Goal: Transaction & Acquisition: Book appointment/travel/reservation

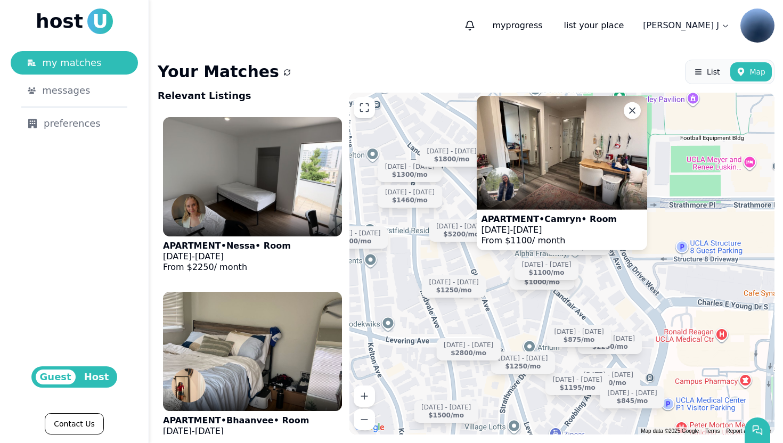
scroll to position [10180, 0]
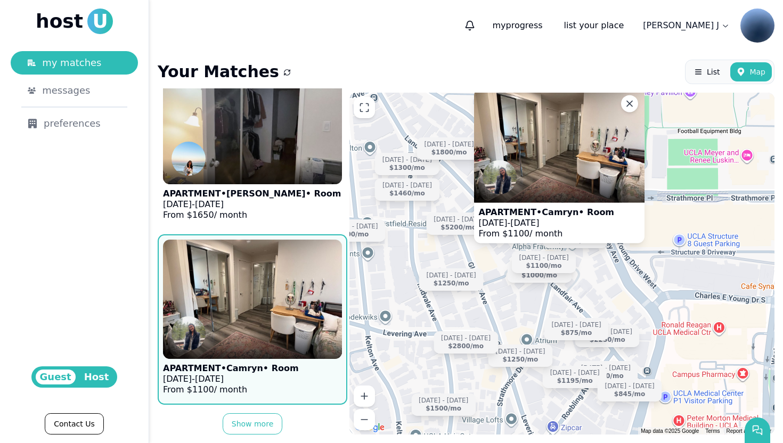
drag, startPoint x: 606, startPoint y: 282, endPoint x: 593, endPoint y: 234, distance: 49.7
click at [593, 234] on div "APARTMENT • [GEOGRAPHIC_DATA] • Room [DATE] - [DATE] From $ 1100 / month [DATE]…" at bounding box center [561, 264] width 425 height 342
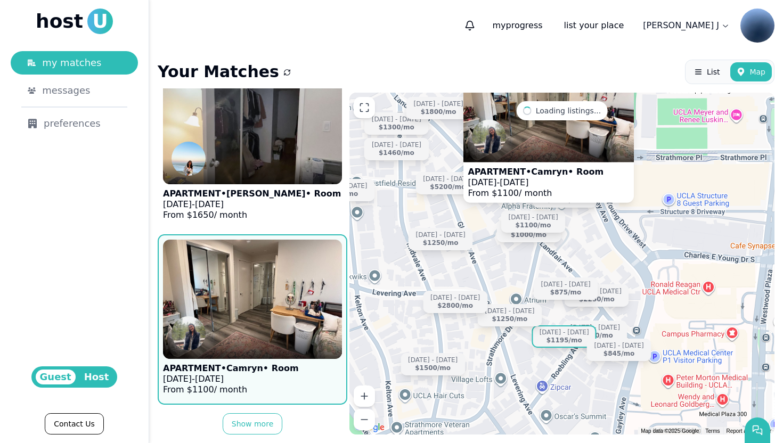
click at [568, 326] on div "[DATE] - [DATE] $1195 /mo" at bounding box center [564, 336] width 64 height 22
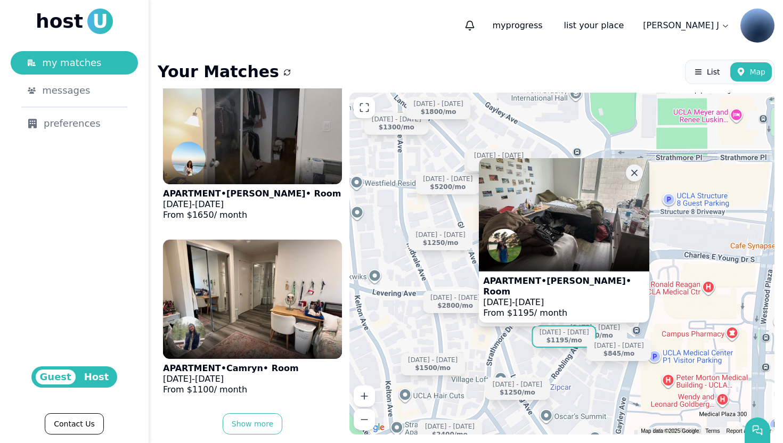
click at [632, 175] on icon at bounding box center [633, 172] width 5 height 5
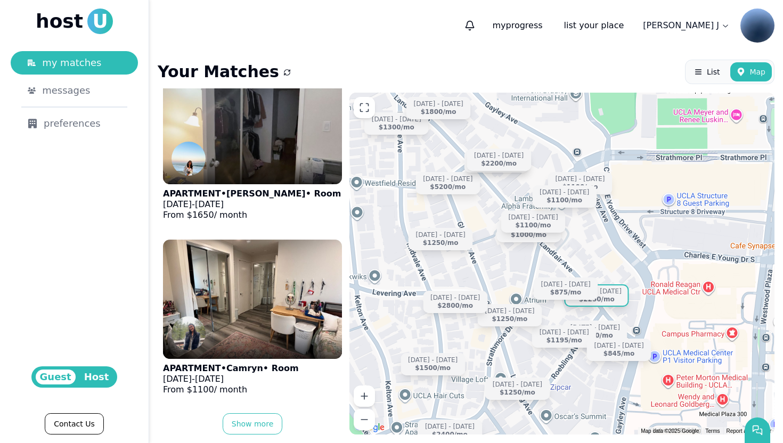
click at [618, 299] on div "[DATE] - [DATE] $2250 /mo" at bounding box center [596, 295] width 64 height 22
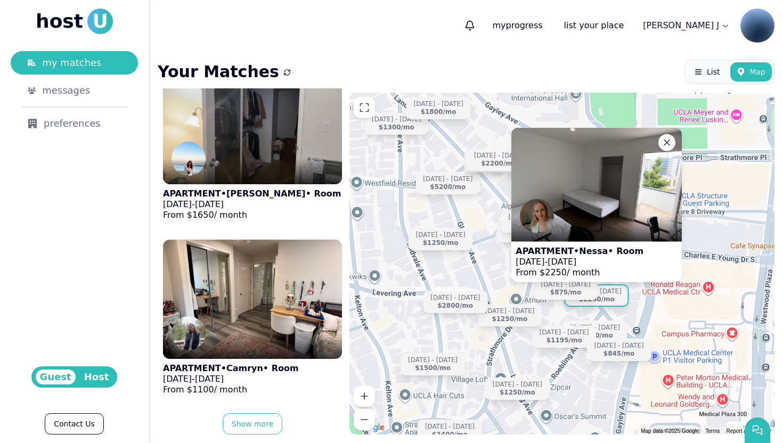
click at [573, 203] on img at bounding box center [596, 184] width 170 height 113
click at [668, 140] on icon at bounding box center [666, 142] width 11 height 11
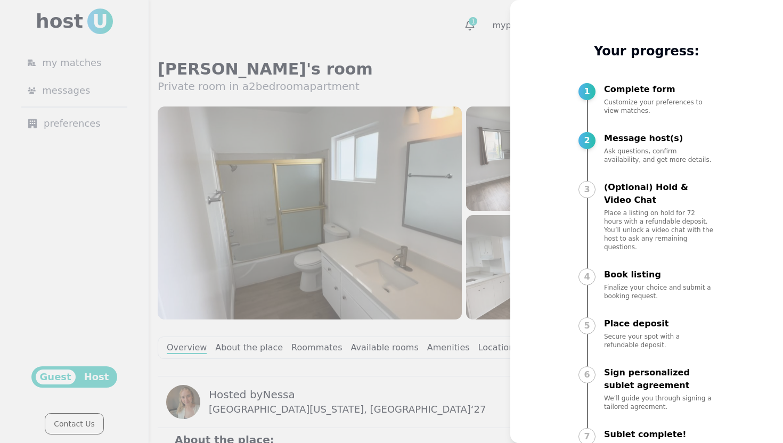
click at [443, 55] on div at bounding box center [391, 221] width 783 height 443
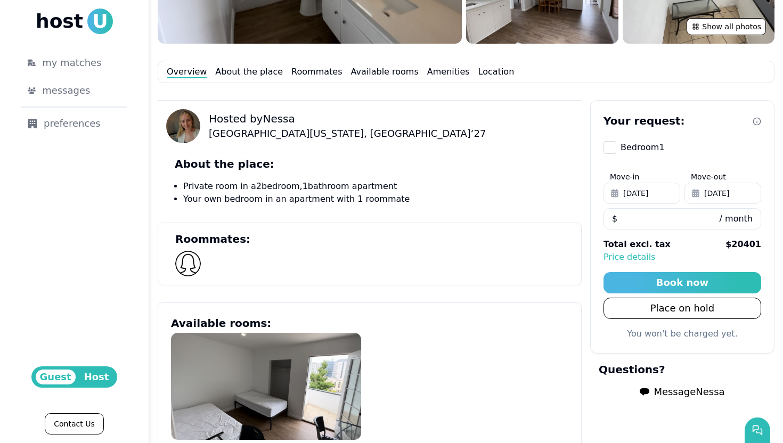
scroll to position [283, 0]
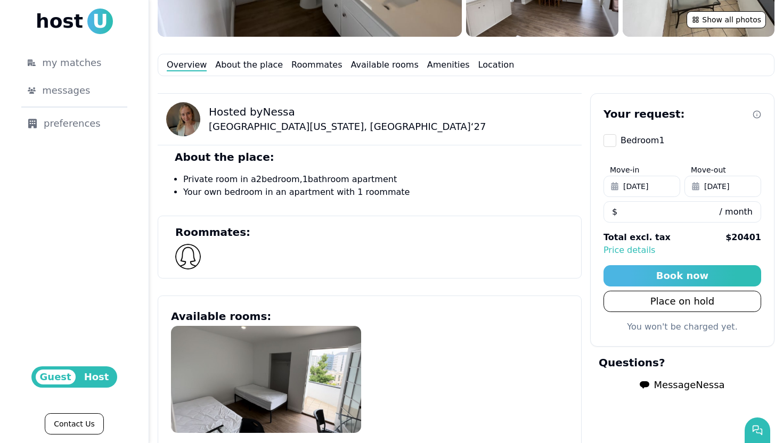
click at [690, 386] on span "Message Nessa" at bounding box center [688, 384] width 71 height 15
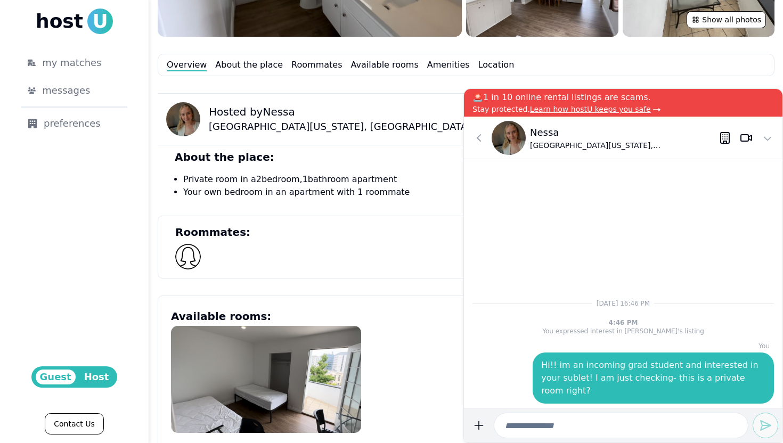
click at [442, 130] on div "Hosted by Nessa [GEOGRAPHIC_DATA][US_STATE], [GEOGRAPHIC_DATA] ‘ 27" at bounding box center [370, 119] width 424 height 52
click at [470, 134] on button at bounding box center [478, 137] width 21 height 21
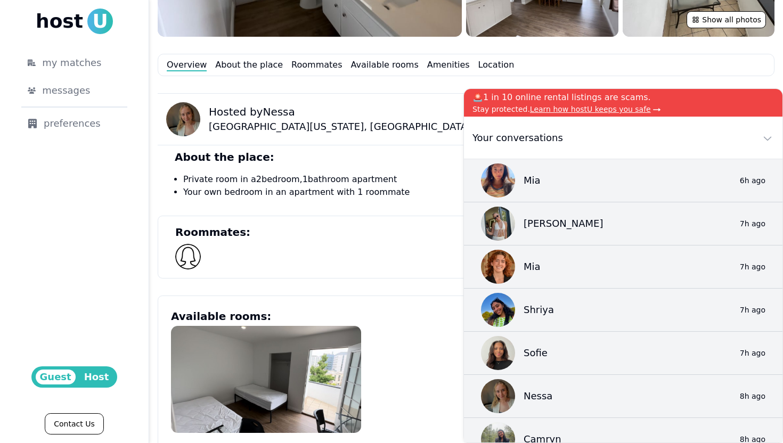
click at [426, 139] on div "Hosted by Nessa University of California, Los Angeles ‘ 27" at bounding box center [370, 119] width 424 height 52
click at [397, 219] on section "Roommates:" at bounding box center [370, 247] width 424 height 63
click at [771, 136] on icon at bounding box center [767, 137] width 13 height 13
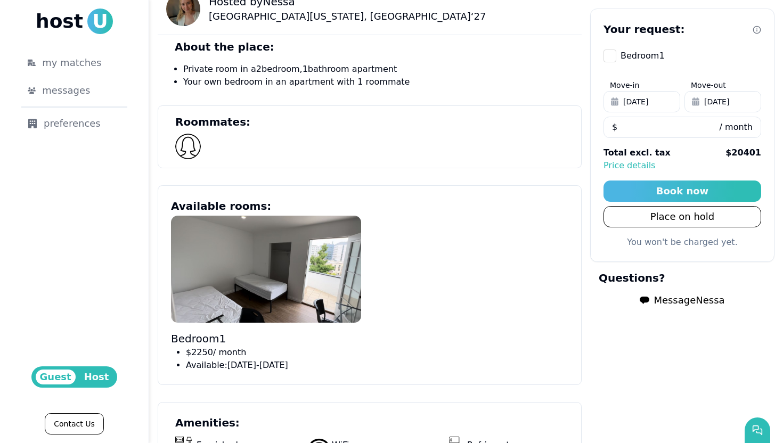
click at [539, 257] on div "Bedroom 1 $ 2250 / month Available: August 05 - December 27" at bounding box center [369, 294] width 397 height 156
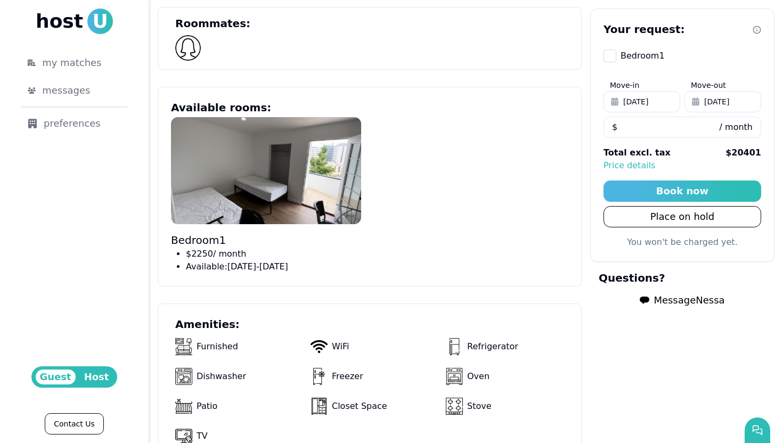
scroll to position [512, 0]
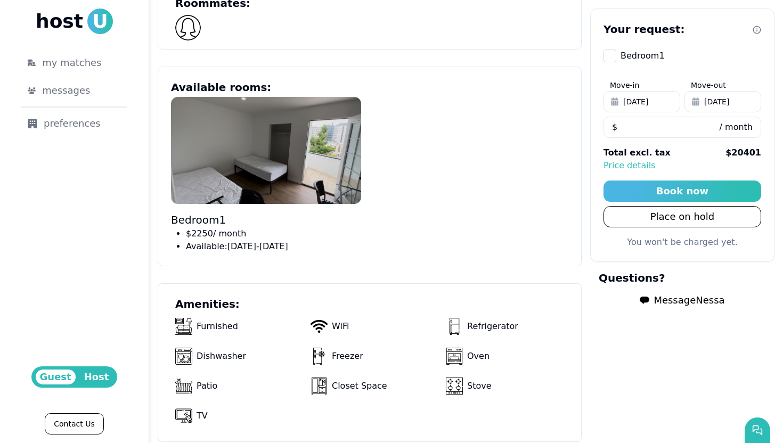
click at [274, 138] on img at bounding box center [266, 150] width 190 height 107
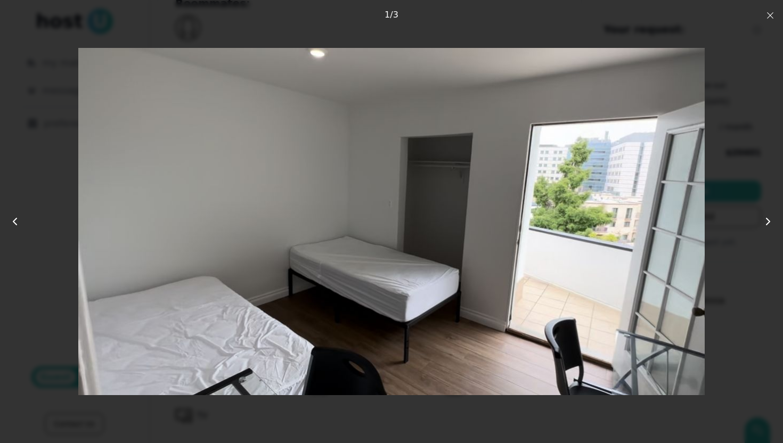
click at [768, 12] on icon "button" at bounding box center [770, 15] width 9 height 9
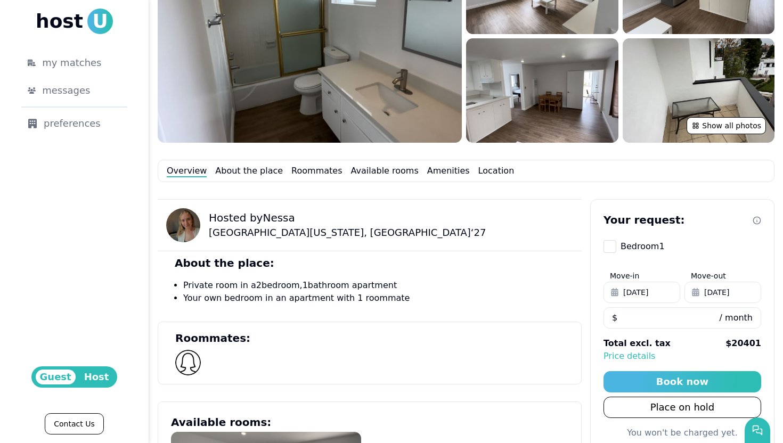
scroll to position [0, 0]
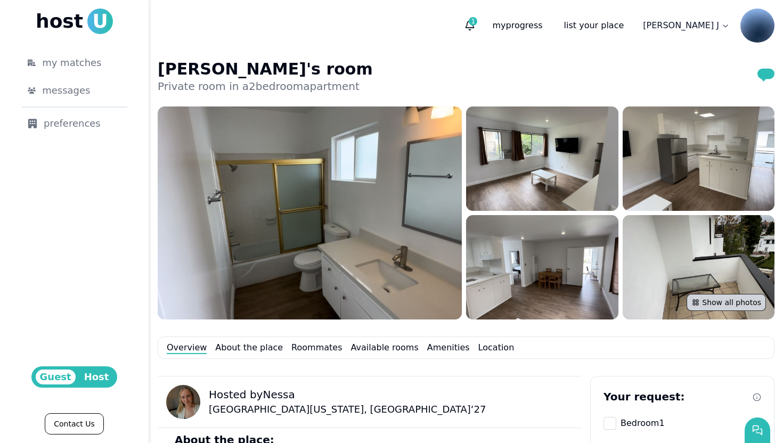
click at [720, 301] on button "Show all photos" at bounding box center [725, 302] width 79 height 17
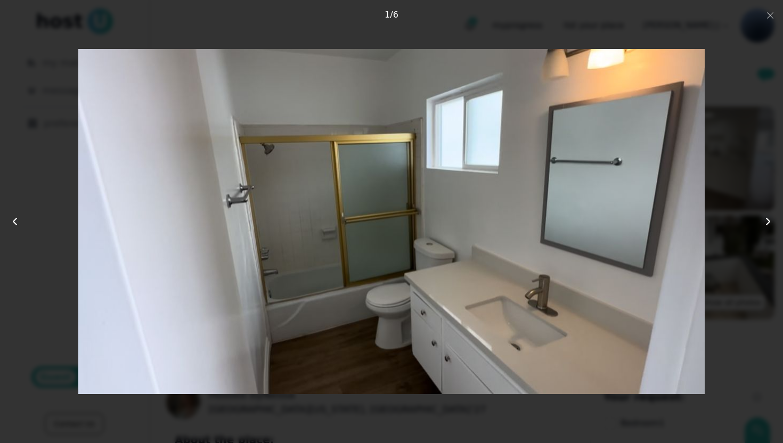
click at [769, 218] on icon at bounding box center [767, 221] width 13 height 13
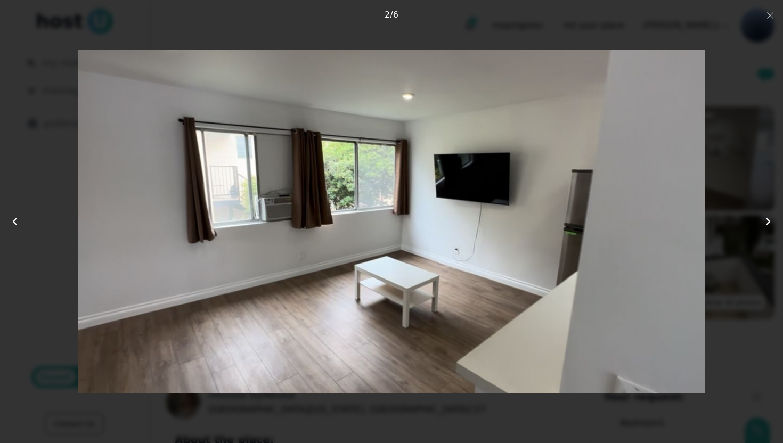
click at [769, 218] on icon at bounding box center [767, 221] width 13 height 13
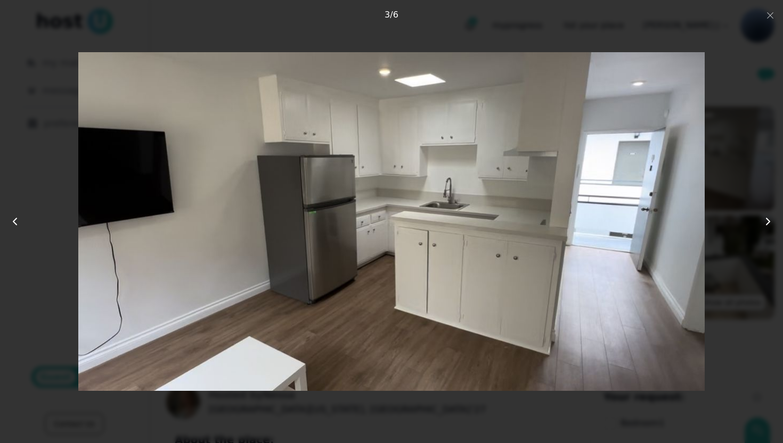
click at [769, 218] on icon at bounding box center [767, 221] width 13 height 13
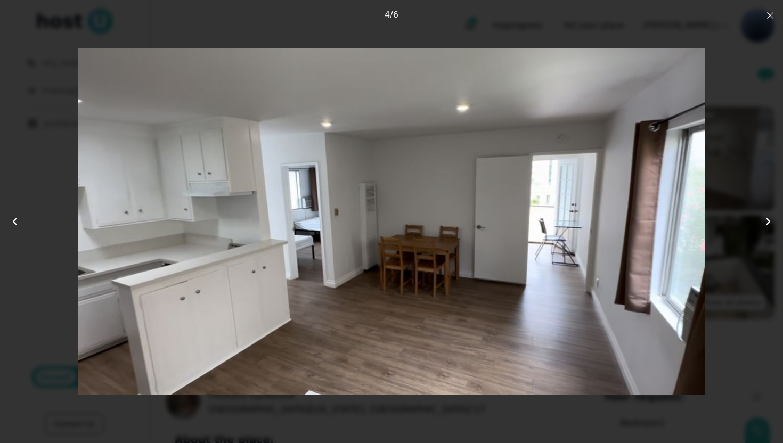
click at [772, 17] on icon "button" at bounding box center [770, 15] width 9 height 9
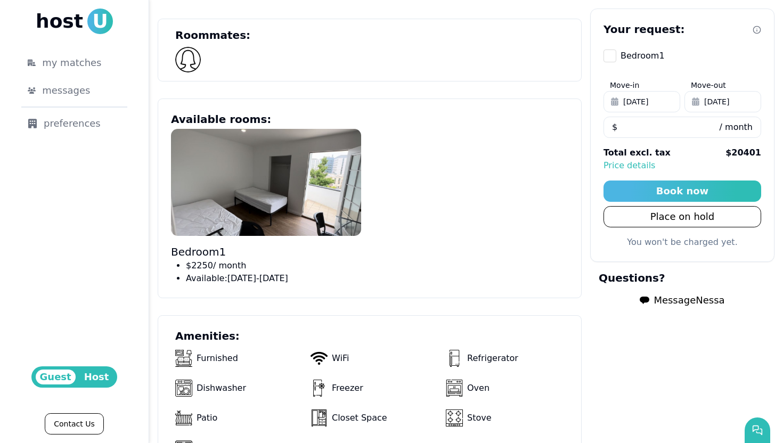
scroll to position [479, 0]
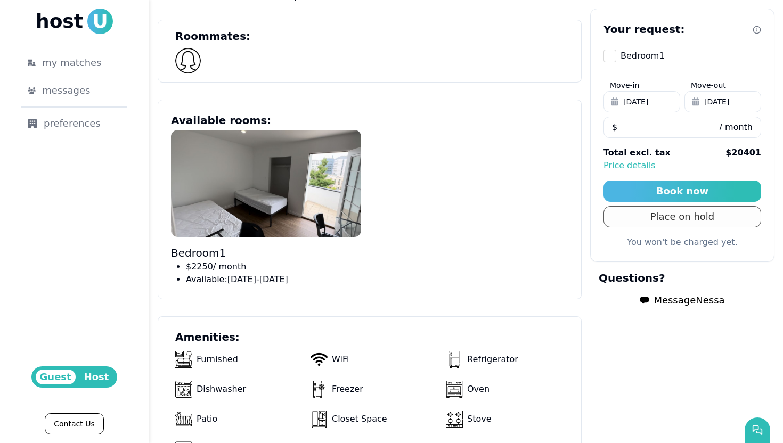
click at [649, 216] on button "Place on hold" at bounding box center [682, 216] width 158 height 21
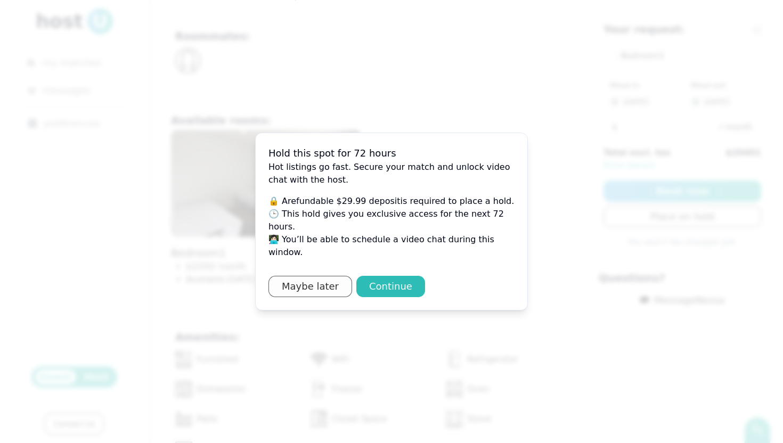
click at [317, 276] on button "Maybe later" at bounding box center [310, 286] width 84 height 21
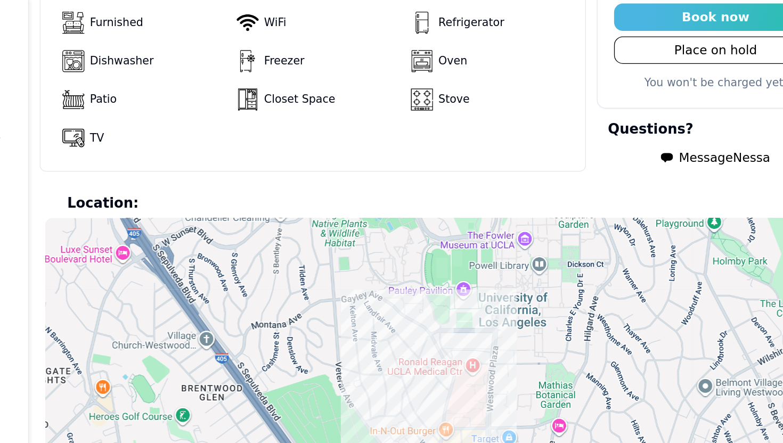
scroll to position [836, 0]
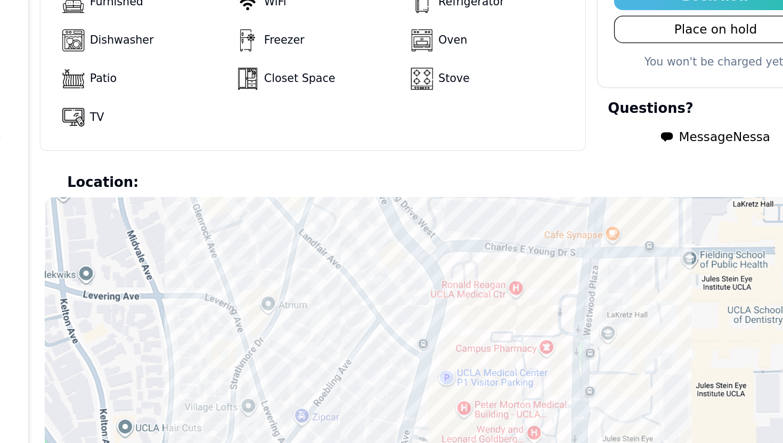
drag, startPoint x: 461, startPoint y: 211, endPoint x: 476, endPoint y: 343, distance: 133.5
click at [476, 343] on div at bounding box center [466, 275] width 608 height 245
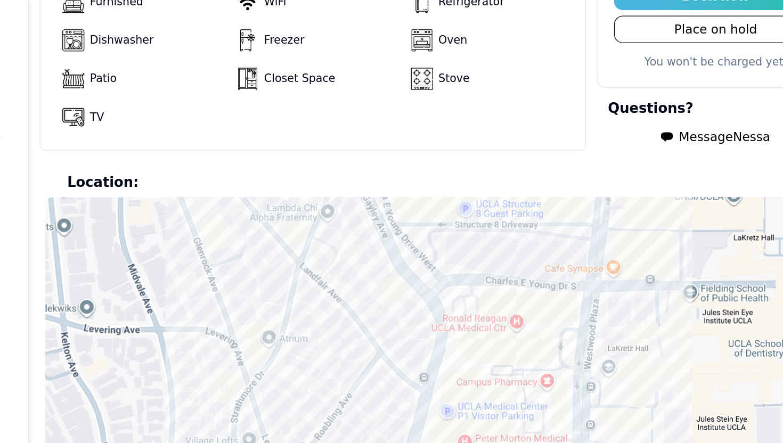
drag, startPoint x: 429, startPoint y: 221, endPoint x: 429, endPoint y: 249, distance: 27.2
click at [429, 249] on div at bounding box center [466, 275] width 608 height 245
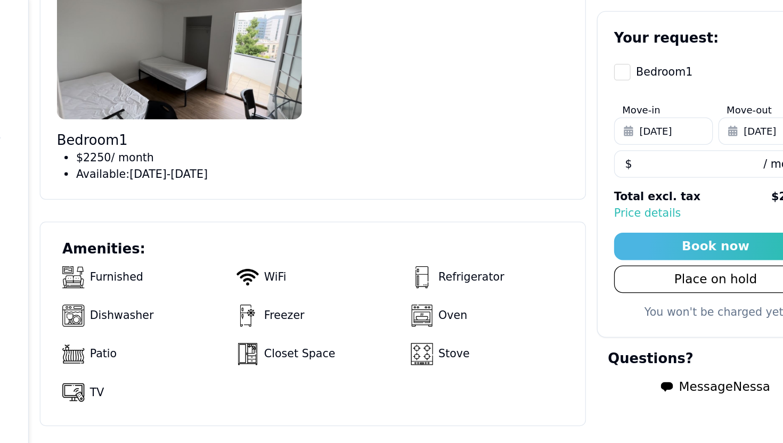
scroll to position [630, 0]
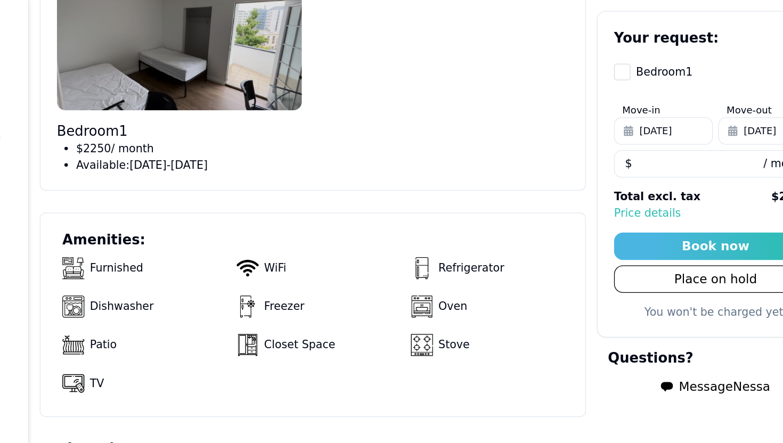
click at [319, 61] on img at bounding box center [266, 32] width 190 height 107
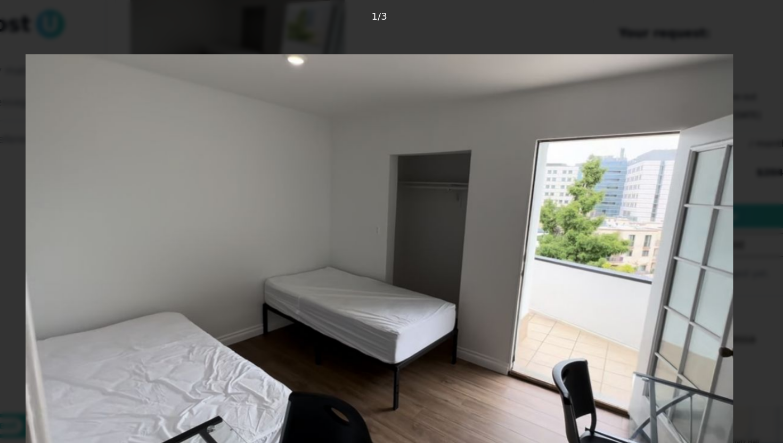
click at [563, 43] on div "3 photos Close 1 / 3" at bounding box center [391, 221] width 714 height 375
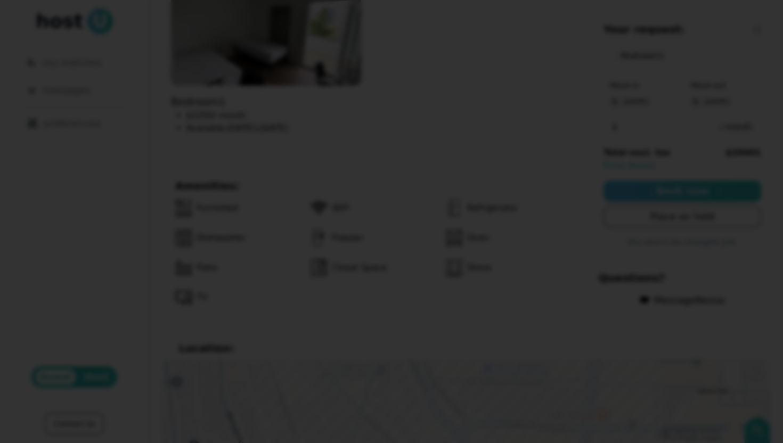
click at [754, 127] on div at bounding box center [391, 221] width 783 height 443
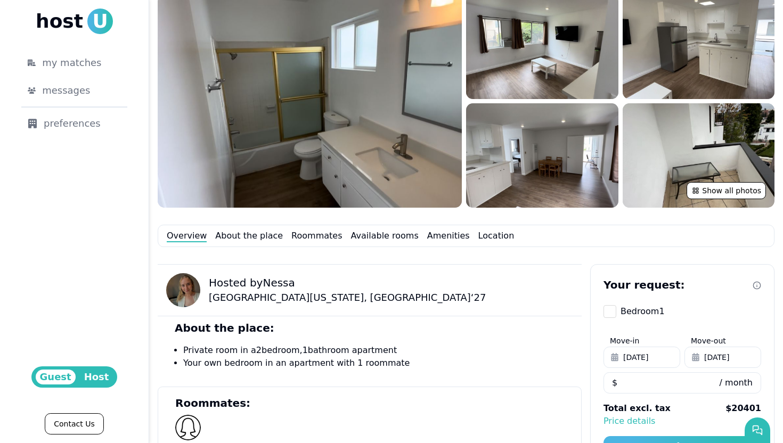
scroll to position [120, 0]
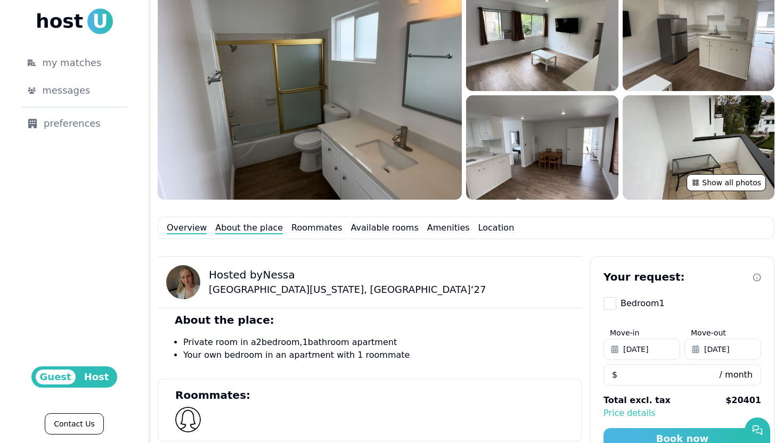
click at [237, 227] on link "About the place" at bounding box center [249, 227] width 68 height 13
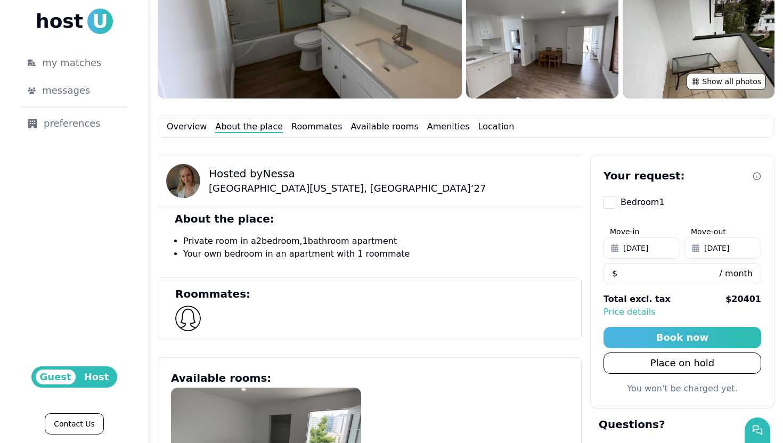
scroll to position [204, 0]
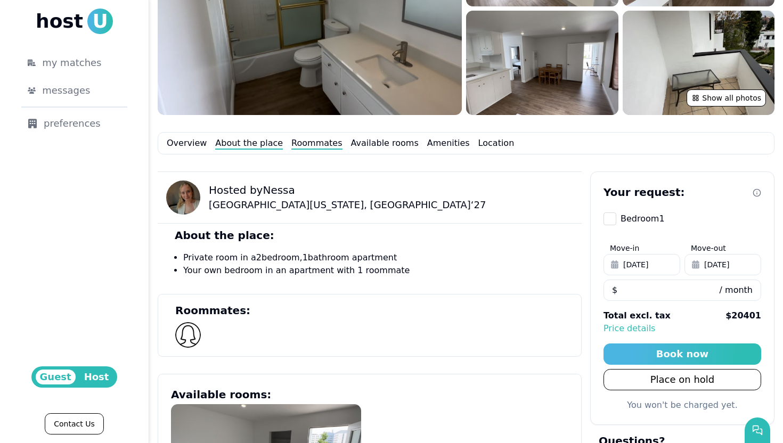
click at [301, 143] on link "Roommates" at bounding box center [316, 143] width 51 height 13
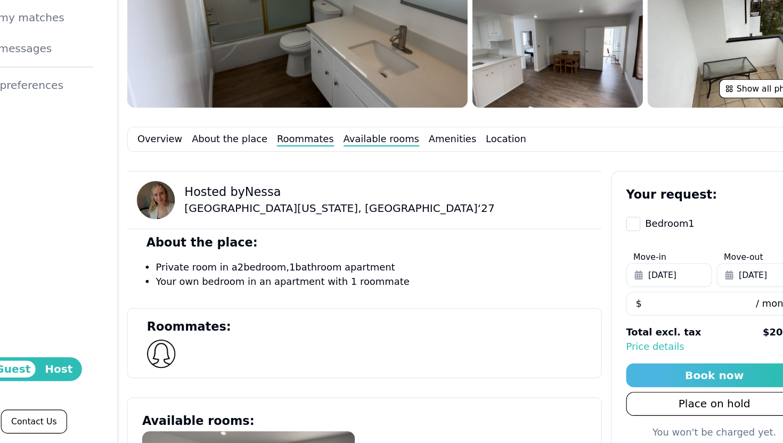
click at [372, 170] on link "Available rooms" at bounding box center [385, 171] width 68 height 13
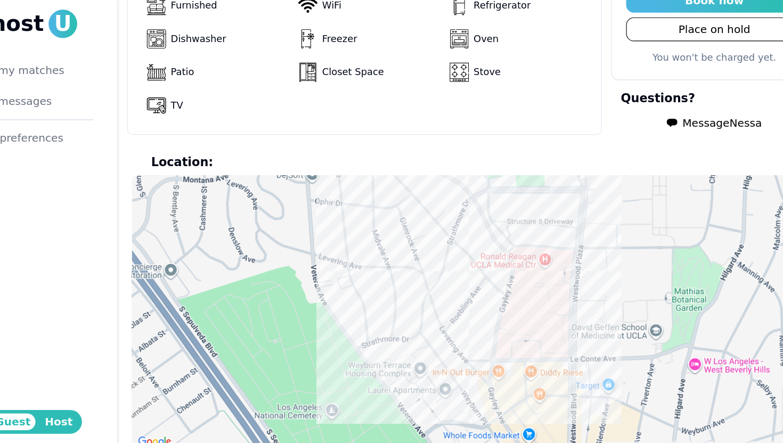
scroll to position [836, 0]
